Goal: Task Accomplishment & Management: Complete application form

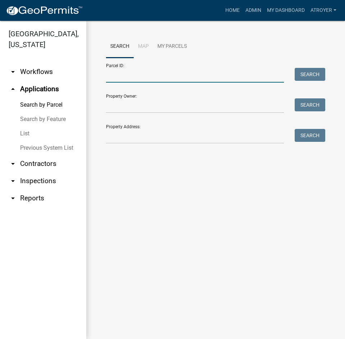
click at [155, 81] on input "Parcel ID:" at bounding box center [195, 75] width 178 height 15
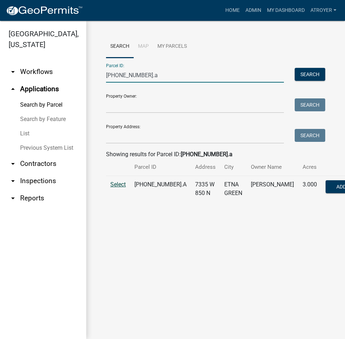
type input "023-084-001.a"
click at [117, 188] on span "Select" at bounding box center [117, 184] width 15 height 7
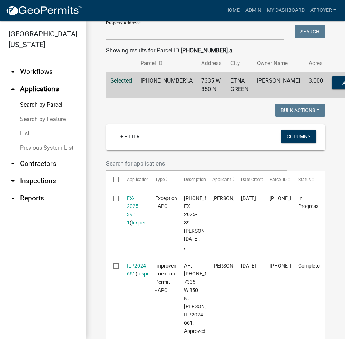
scroll to position [108, 0]
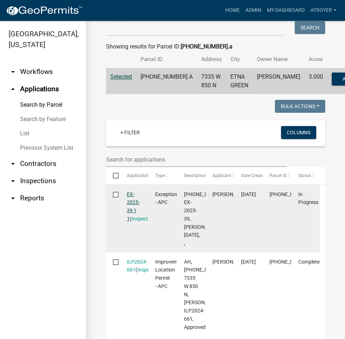
click at [130, 209] on link "EX-2025-39 1 1" at bounding box center [133, 206] width 13 height 30
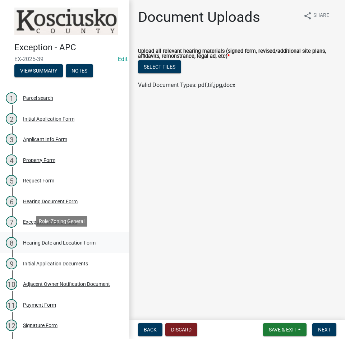
click at [57, 243] on div "Hearing Date and Location Form" at bounding box center [59, 242] width 73 height 5
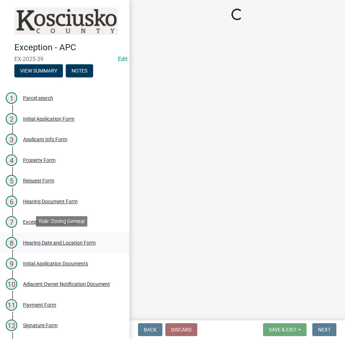
select select "561a16c8-198b-4fcd-8286-50f3971e9b88"
select select "9dcac0a2-b0c4-4f3b-8637-840d2209bdca"
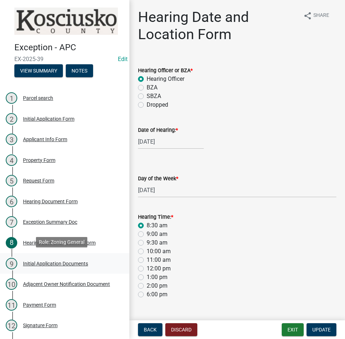
click at [65, 261] on div "Initial Application Documents" at bounding box center [55, 263] width 65 height 5
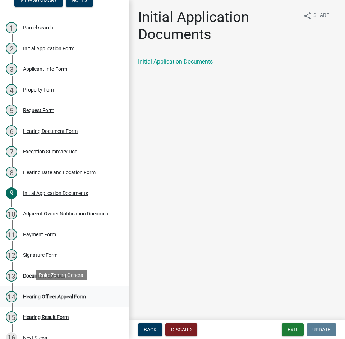
scroll to position [72, 0]
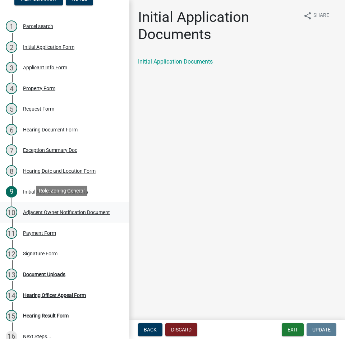
click at [45, 210] on div "Adjacent Owner Notification Document" at bounding box center [66, 212] width 87 height 5
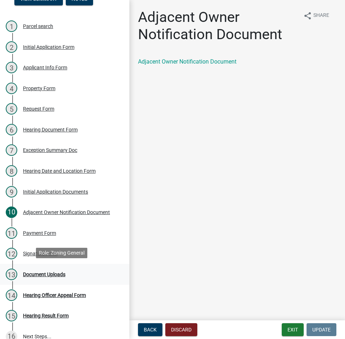
click at [57, 272] on div "Document Uploads" at bounding box center [44, 274] width 42 height 5
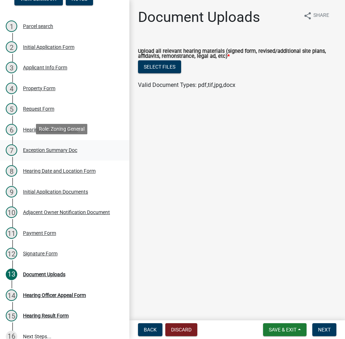
click at [42, 148] on div "Exception Summary Doc" at bounding box center [50, 150] width 54 height 5
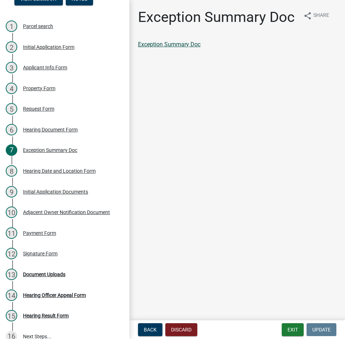
click at [170, 45] on link "Exception Summary Doc" at bounding box center [169, 44] width 62 height 7
click at [48, 252] on div "Signature Form" at bounding box center [40, 253] width 34 height 5
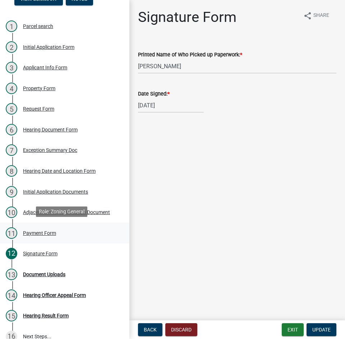
click at [43, 231] on div "Payment Form" at bounding box center [39, 233] width 33 height 5
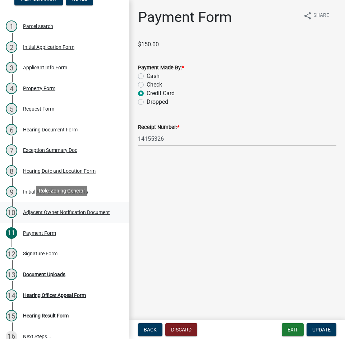
click at [56, 210] on div "Adjacent Owner Notification Document" at bounding box center [66, 212] width 87 height 5
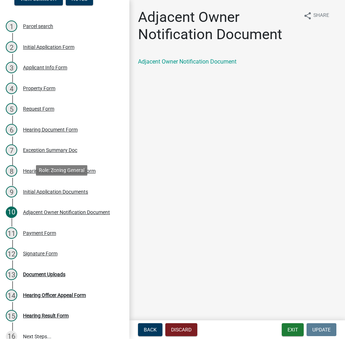
click at [59, 191] on div "Initial Application Documents" at bounding box center [55, 191] width 65 height 5
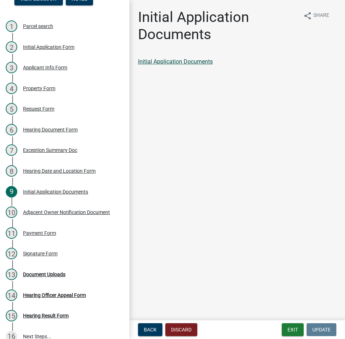
click at [180, 59] on link "Initial Application Documents" at bounding box center [175, 61] width 75 height 7
click at [70, 293] on div "Hearing Officer Appeal Form" at bounding box center [54, 295] width 63 height 5
click at [58, 272] on div "Document Uploads" at bounding box center [44, 274] width 42 height 5
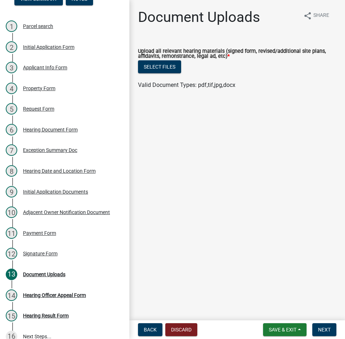
scroll to position [0, 0]
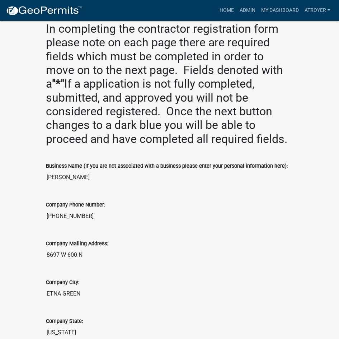
scroll to position [216, 0]
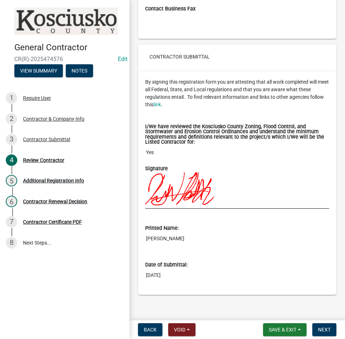
scroll to position [561, 0]
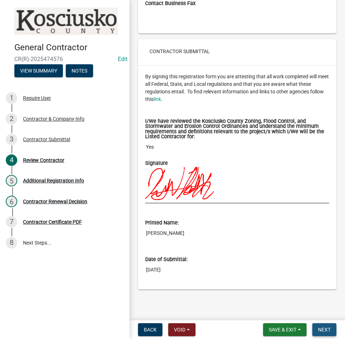
click at [328, 330] on span "Next" at bounding box center [324, 330] width 13 height 6
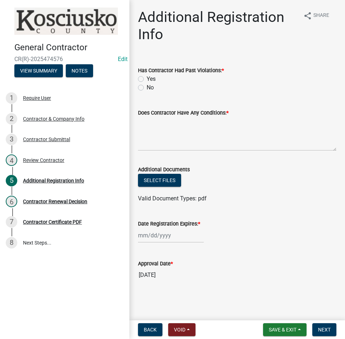
click at [140, 91] on div "No" at bounding box center [237, 87] width 198 height 9
click at [147, 88] on label "No" at bounding box center [150, 87] width 7 height 9
click at [147, 88] on input "No" at bounding box center [149, 85] width 5 height 5
radio input "true"
click at [169, 139] on textarea "Does Contractor Have Any Conditions: *" at bounding box center [237, 134] width 198 height 34
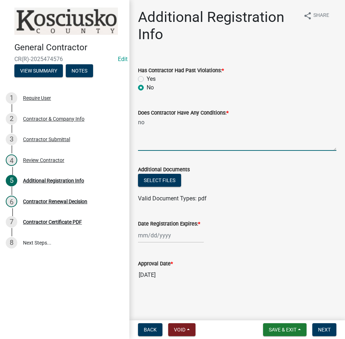
type textarea "no"
click at [175, 237] on div at bounding box center [171, 235] width 66 height 15
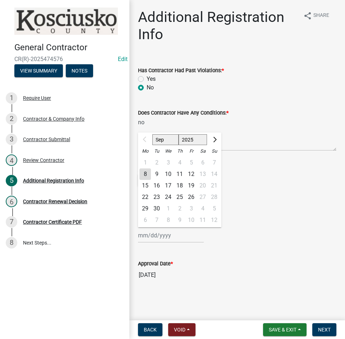
click at [192, 139] on select "2025 2026 2027 2028 2029 2030 2031 2032 2033 2034 2035 2036 2037 2038 2039 2040…" at bounding box center [193, 139] width 29 height 11
select select "2026"
click at [179, 134] on select "2025 2026 2027 2028 2029 2030 2031 2032 2033 2034 2035 2036 2037 2038 2039 2040…" at bounding box center [193, 139] width 29 height 11
click at [155, 172] on div "8" at bounding box center [156, 173] width 11 height 11
type input "09/08/2026"
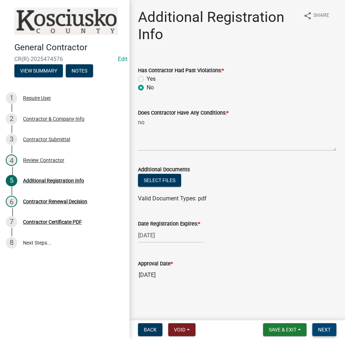
click at [326, 328] on span "Next" at bounding box center [324, 330] width 13 height 6
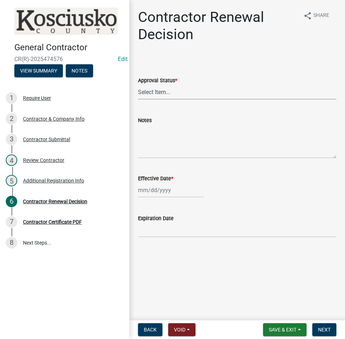
click at [186, 93] on select "Select Item... Approved Denied" at bounding box center [237, 92] width 198 height 15
click at [138, 85] on select "Select Item... Approved Denied" at bounding box center [237, 92] width 198 height 15
select select "30db8998-795d-4bbe-8e49-f1ade8865815"
select select "9"
select select "2025"
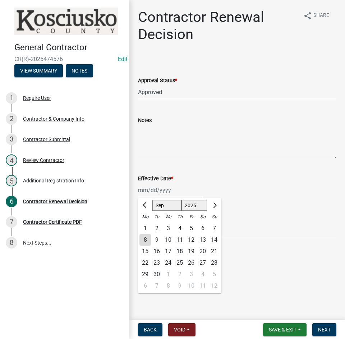
click at [188, 194] on div "Jan Feb Mar Apr May Jun Jul Aug Sep Oct Nov Dec 1525 1526 1527 1528 1529 1530 1…" at bounding box center [171, 190] width 66 height 15
click at [147, 239] on div "8" at bounding box center [144, 239] width 11 height 11
type input "09/08/2025"
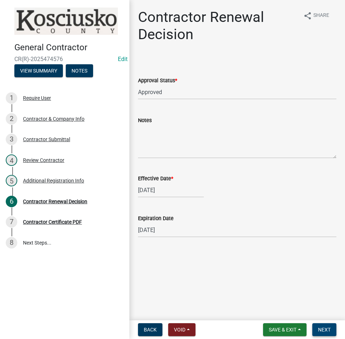
click at [332, 330] on button "Next" at bounding box center [324, 329] width 24 height 13
